Goal: Task Accomplishment & Management: Manage account settings

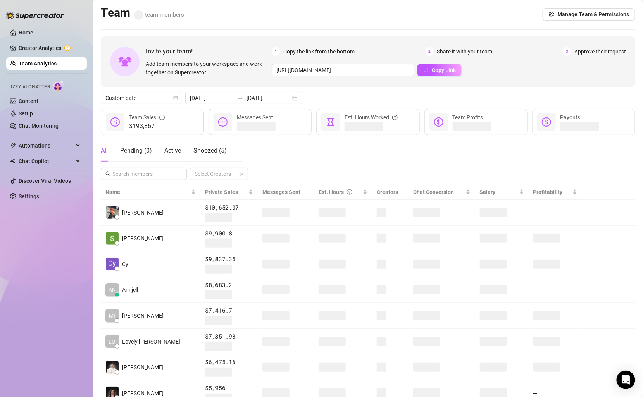
scroll to position [103, 0]
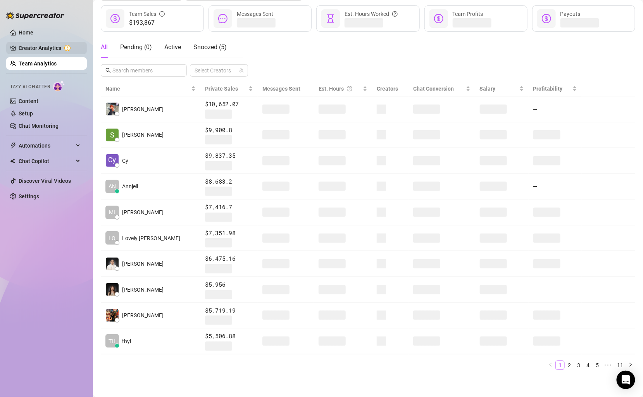
click at [48, 43] on link "Creator Analytics" at bounding box center [50, 48] width 62 height 12
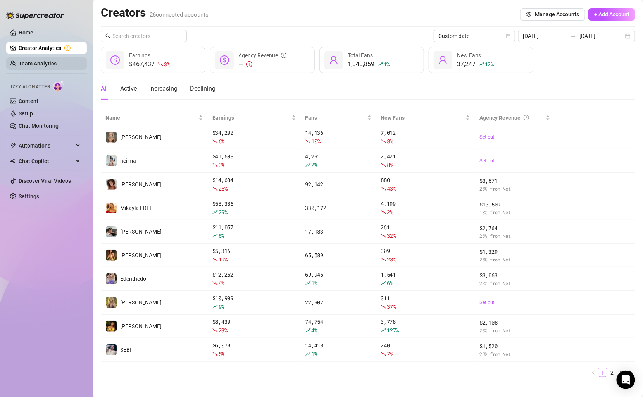
click at [48, 63] on link "Team Analytics" at bounding box center [38, 63] width 38 height 6
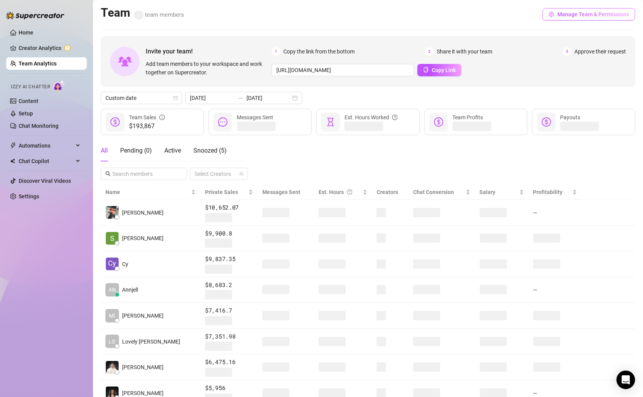
click at [594, 16] on span "Manage Team & Permissions" at bounding box center [593, 14] width 72 height 6
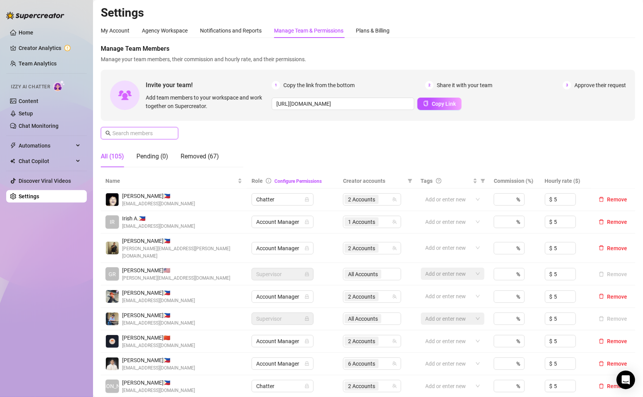
click at [151, 129] on input "text" at bounding box center [139, 133] width 55 height 9
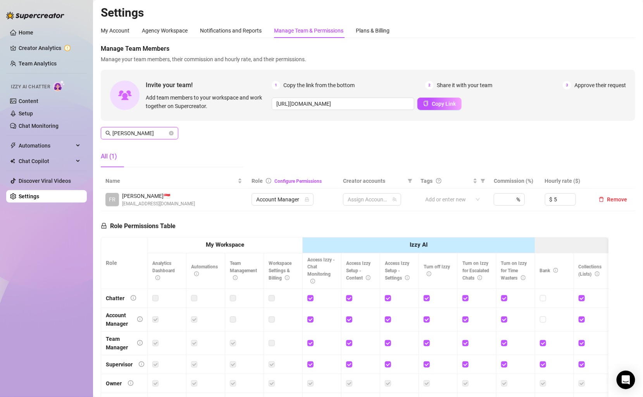
click at [150, 131] on input "[PERSON_NAME]" at bounding box center [139, 133] width 55 height 9
click at [393, 201] on icon "team" at bounding box center [394, 199] width 5 height 5
click at [379, 199] on div "2 Accounts" at bounding box center [363, 199] width 36 height 11
type input "[PERSON_NAME]"
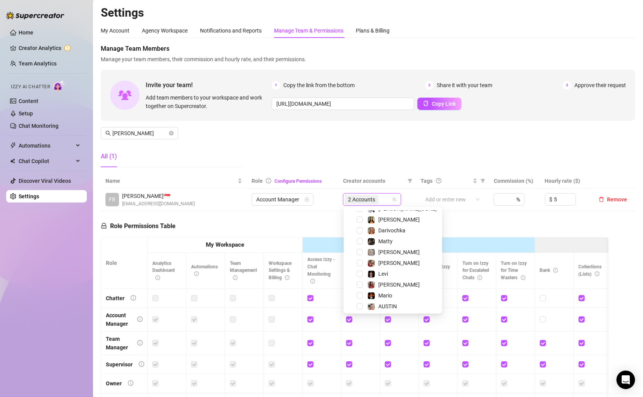
scroll to position [193, 0]
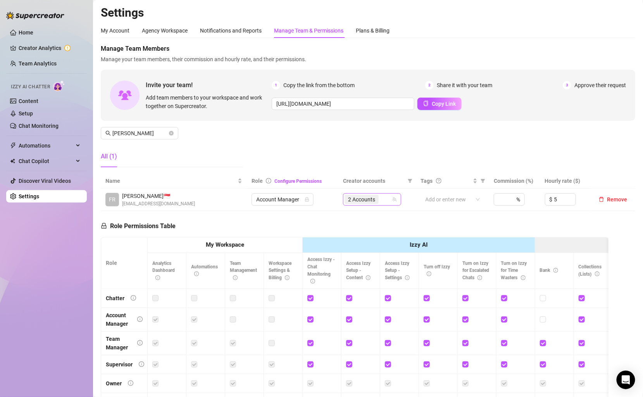
click at [391, 195] on div "2 Accounts" at bounding box center [368, 199] width 47 height 11
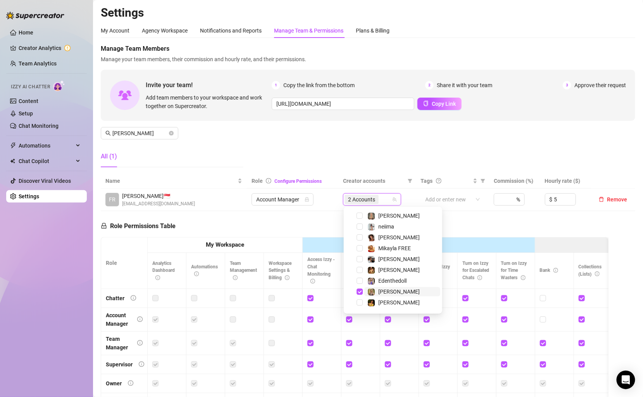
click at [392, 291] on span "[PERSON_NAME]" at bounding box center [402, 291] width 76 height 9
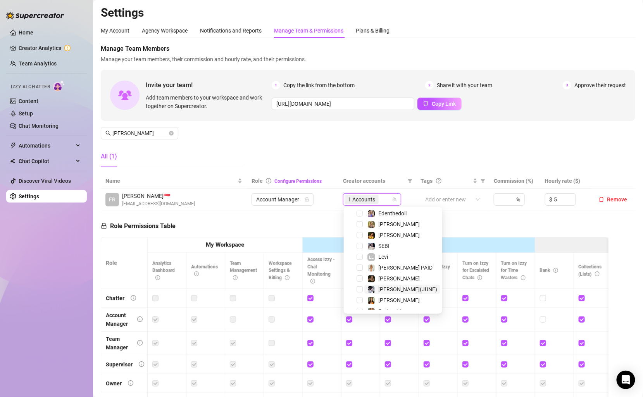
click at [393, 290] on span "[PERSON_NAME](JUNE)" at bounding box center [407, 289] width 59 height 6
click at [391, 160] on div "Manage Team Members Manage your team members, their commission and hourly rate,…" at bounding box center [368, 108] width 534 height 129
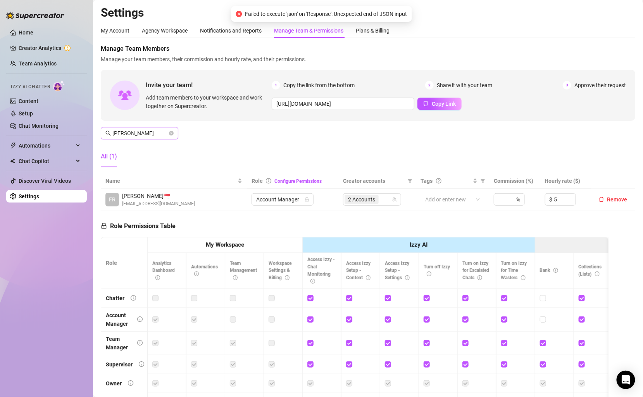
click at [168, 132] on span "[PERSON_NAME]" at bounding box center [140, 133] width 78 height 12
click at [170, 132] on icon "close-circle" at bounding box center [171, 133] width 5 height 5
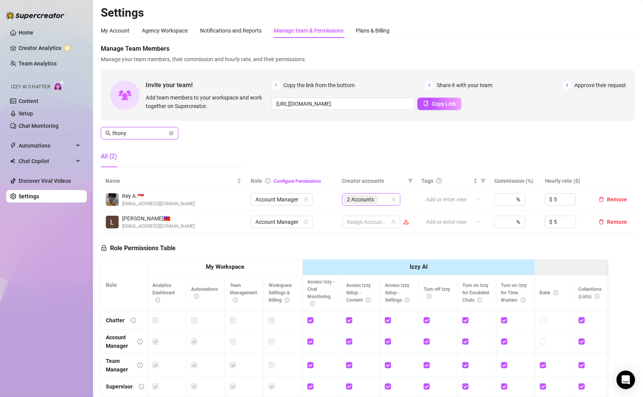
click at [396, 200] on icon "team" at bounding box center [393, 199] width 5 height 5
click at [381, 198] on div "2 Accounts" at bounding box center [367, 199] width 47 height 11
type input "thony"
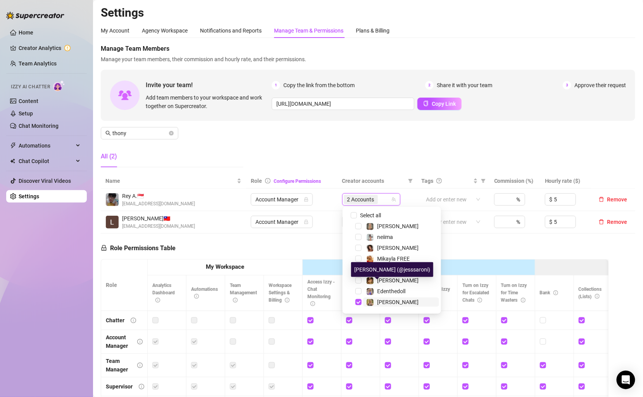
scroll to position [30, 0]
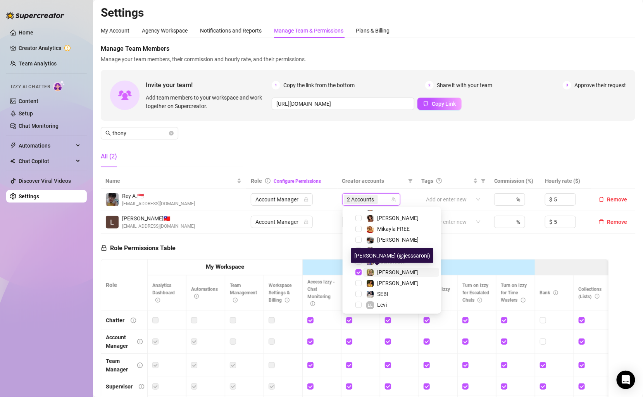
click at [385, 274] on span "[PERSON_NAME]" at bounding box center [397, 272] width 41 height 6
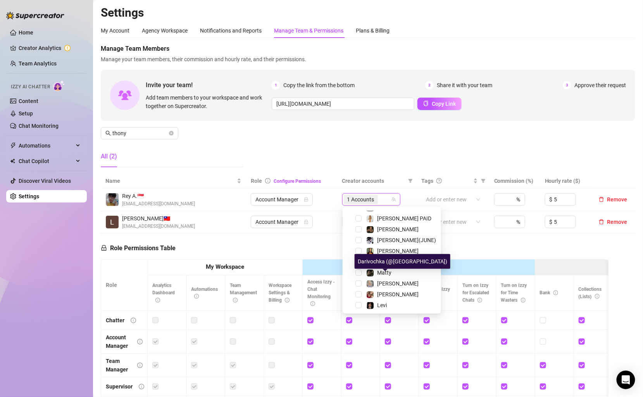
scroll to position [139, 0]
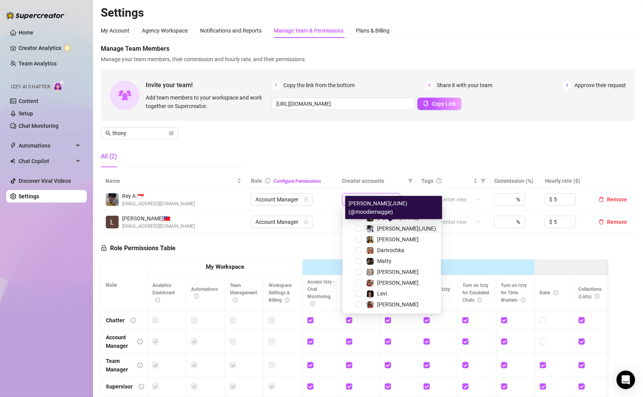
click at [393, 226] on span "[PERSON_NAME](JUNE)" at bounding box center [406, 229] width 59 height 6
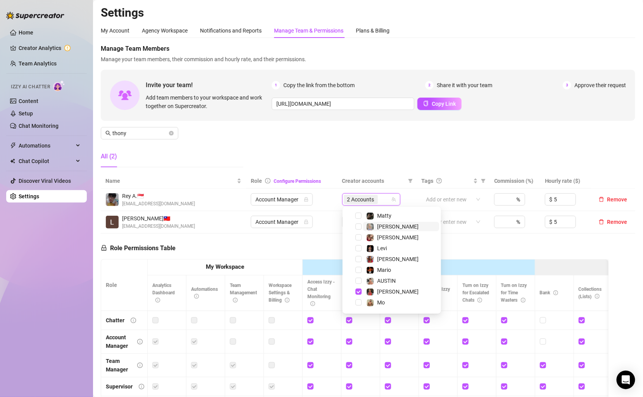
scroll to position [193, 0]
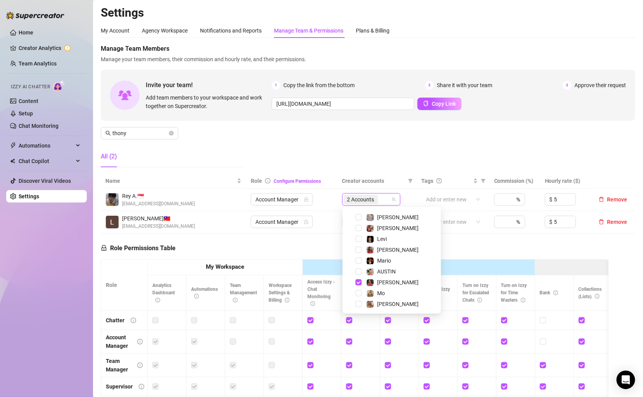
click at [418, 146] on div "Manage Team Members Manage your team members, their commission and hourly rate,…" at bounding box center [368, 108] width 534 height 129
